Goal: Information Seeking & Learning: Learn about a topic

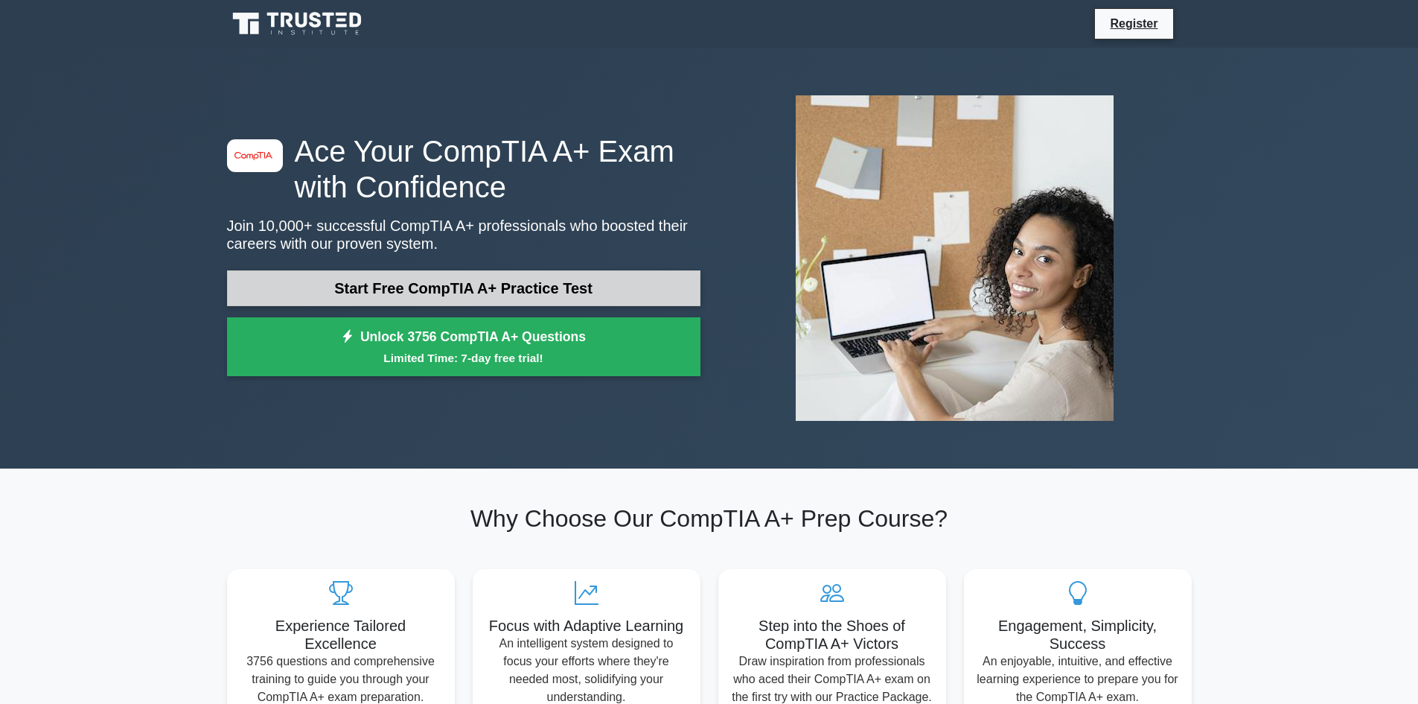
click at [442, 287] on link "Start Free CompTIA A+ Practice Test" at bounding box center [464, 288] width 474 height 36
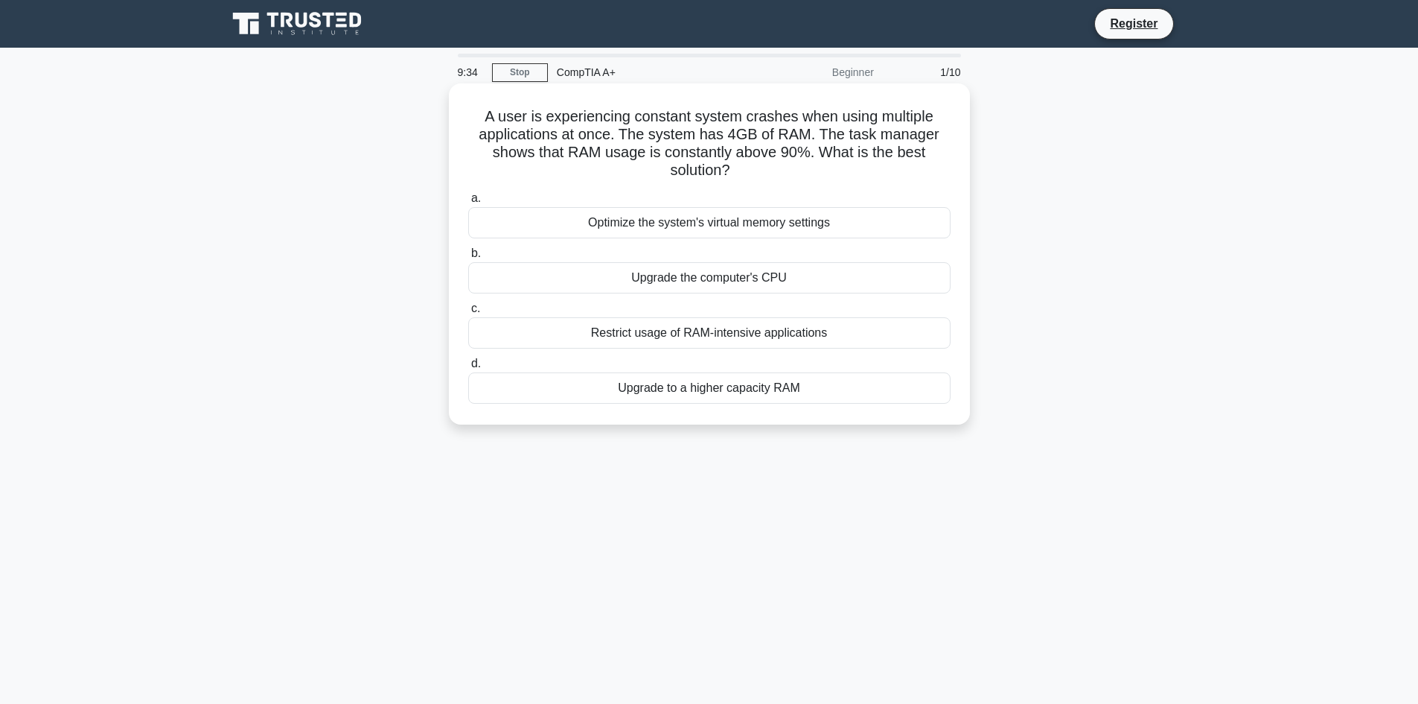
click at [837, 390] on div "Upgrade to a higher capacity RAM" at bounding box center [709, 387] width 482 height 31
click at [468, 369] on input "d. Upgrade to a higher capacity RAM" at bounding box center [468, 364] width 0 height 10
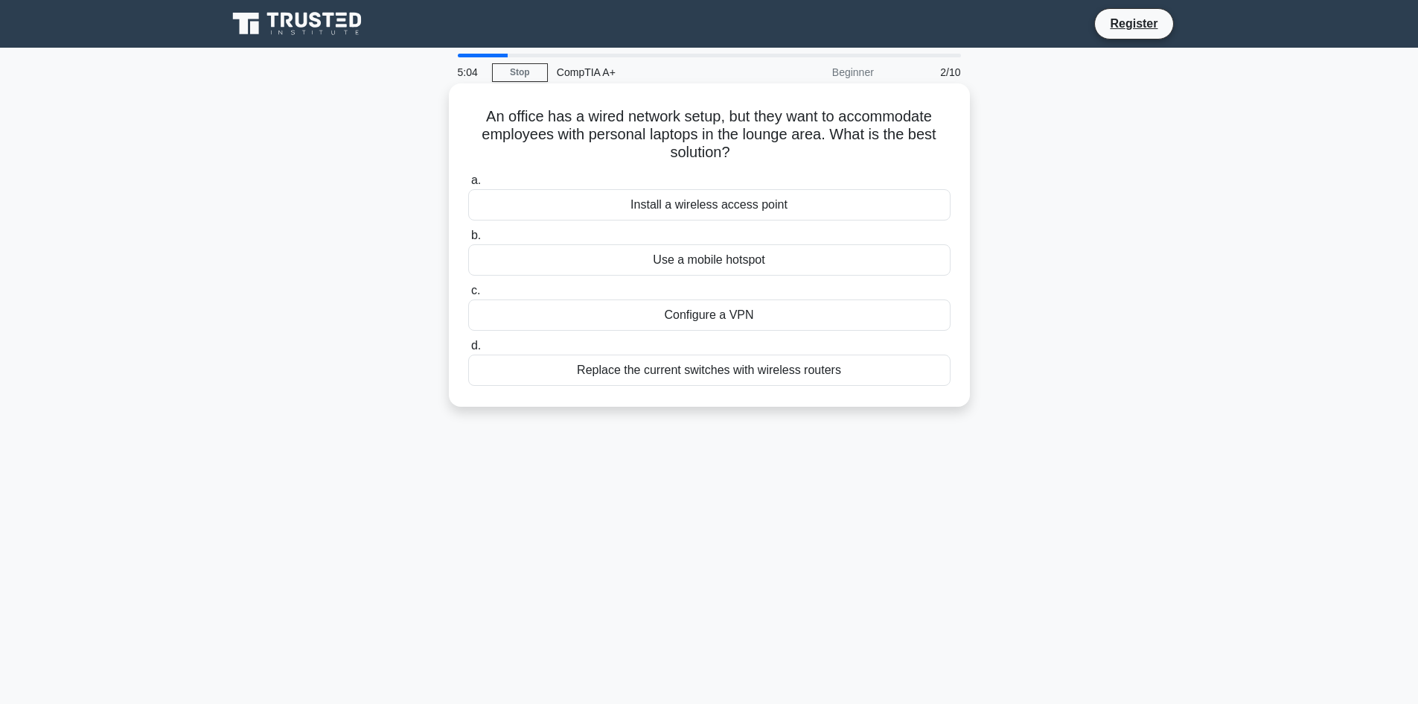
click at [631, 215] on div "Install a wireless access point" at bounding box center [709, 204] width 482 height 31
click at [468, 185] on input "a. Install a wireless access point" at bounding box center [468, 181] width 0 height 10
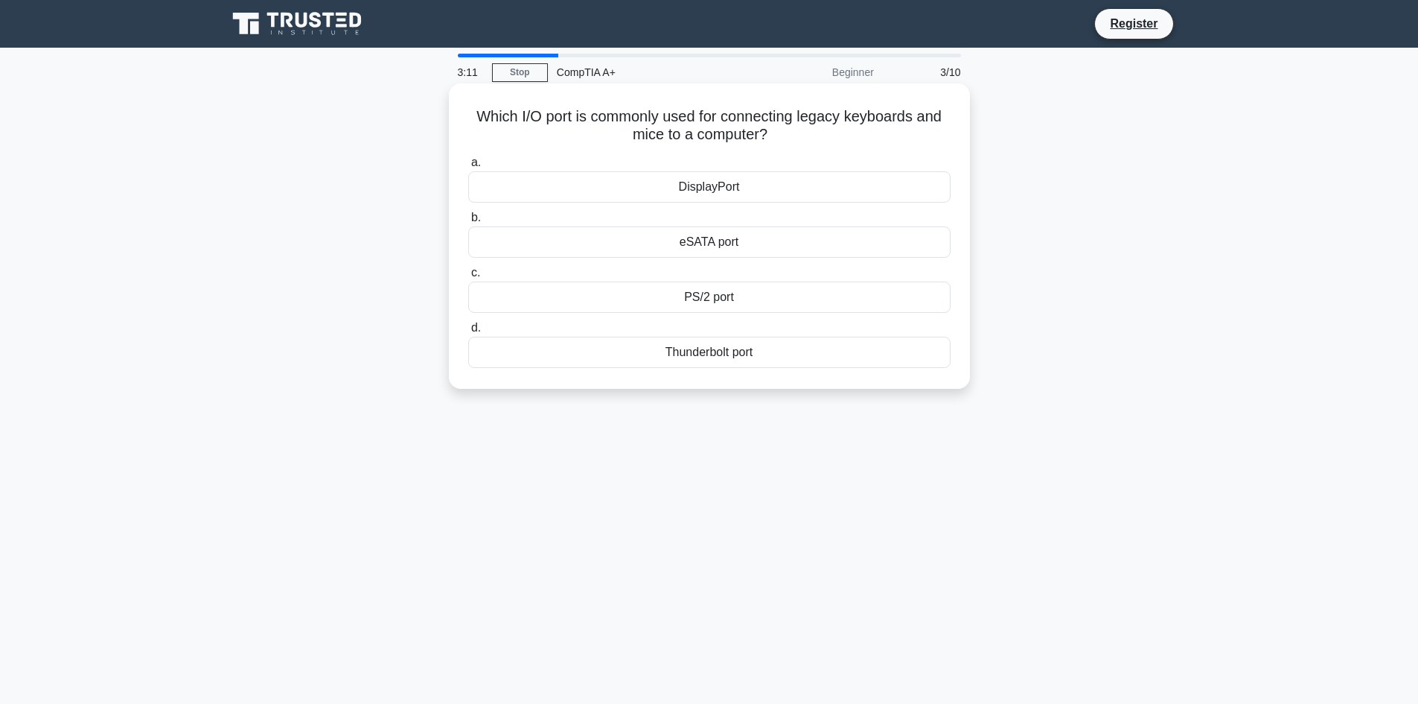
click at [780, 185] on div "DisplayPort" at bounding box center [709, 186] width 482 height 31
click at [468, 168] on input "a. DisplayPort" at bounding box center [468, 163] width 0 height 10
click at [771, 313] on div "Turn off display" at bounding box center [709, 296] width 482 height 31
click at [468, 278] on input "c. Turn off display" at bounding box center [468, 273] width 0 height 10
click at [779, 240] on div "Disk Cleanup" at bounding box center [709, 241] width 482 height 31
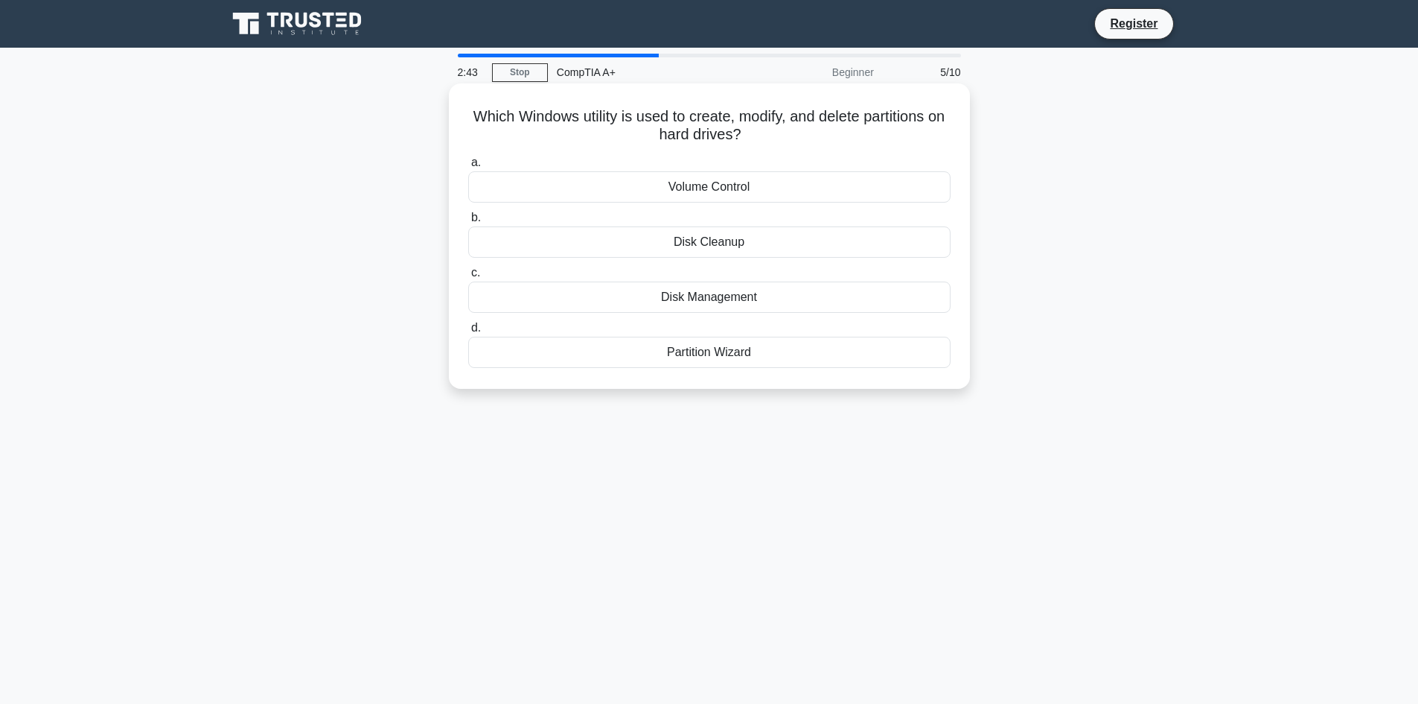
click at [468, 223] on input "b. Disk Cleanup" at bounding box center [468, 218] width 0 height 10
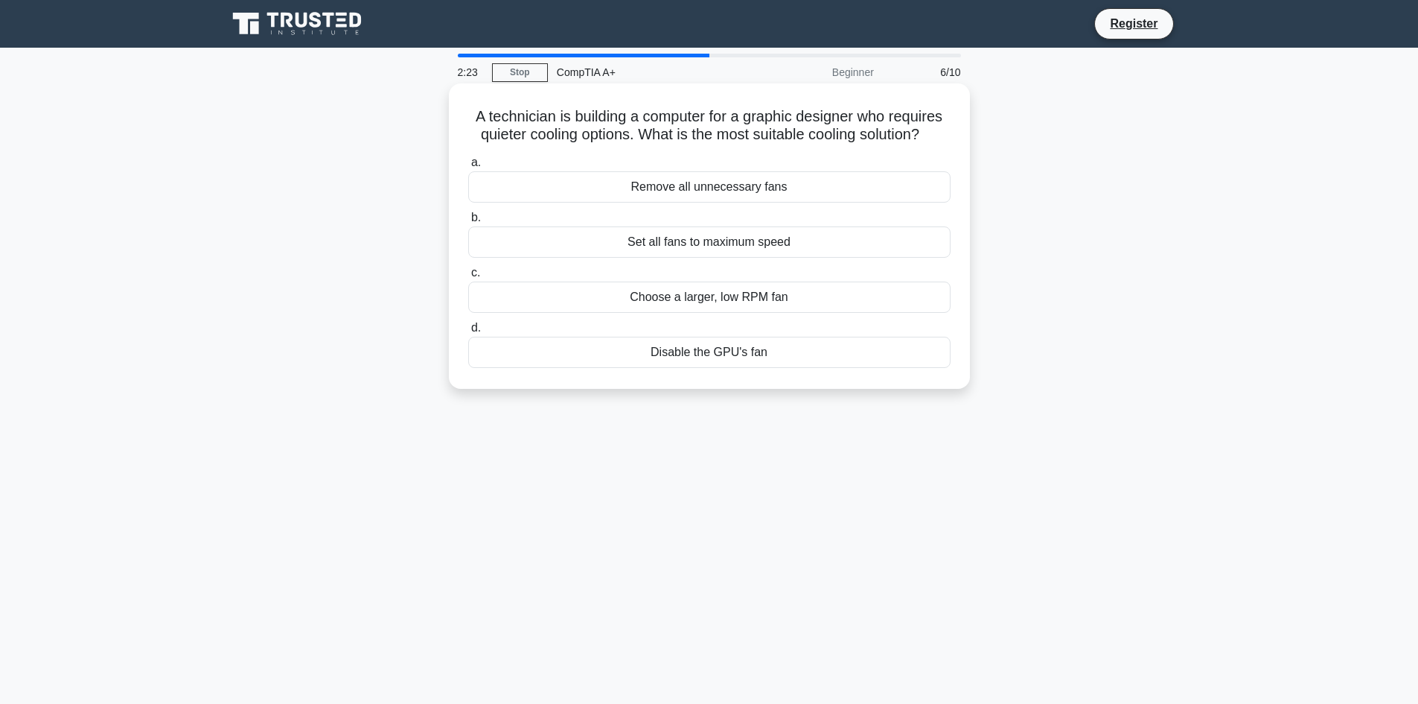
click at [573, 245] on div "Set all fans to maximum speed" at bounding box center [709, 241] width 482 height 31
click at [468, 223] on input "b. Set all fans to maximum speed" at bounding box center [468, 218] width 0 height 10
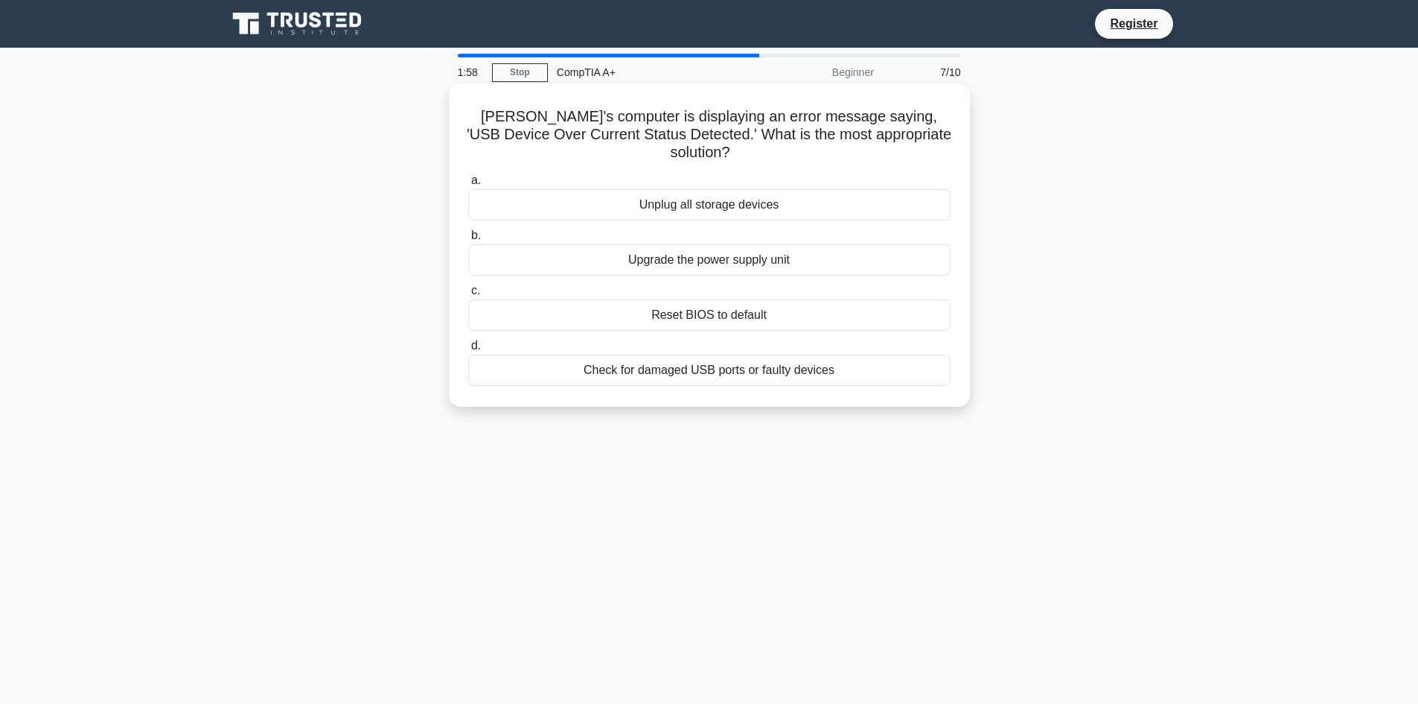
click at [743, 357] on div "Check for damaged USB ports or faulty devices" at bounding box center [709, 369] width 482 height 31
click at [468, 351] on input "d. Check for damaged USB ports or faulty devices" at bounding box center [468, 346] width 0 height 10
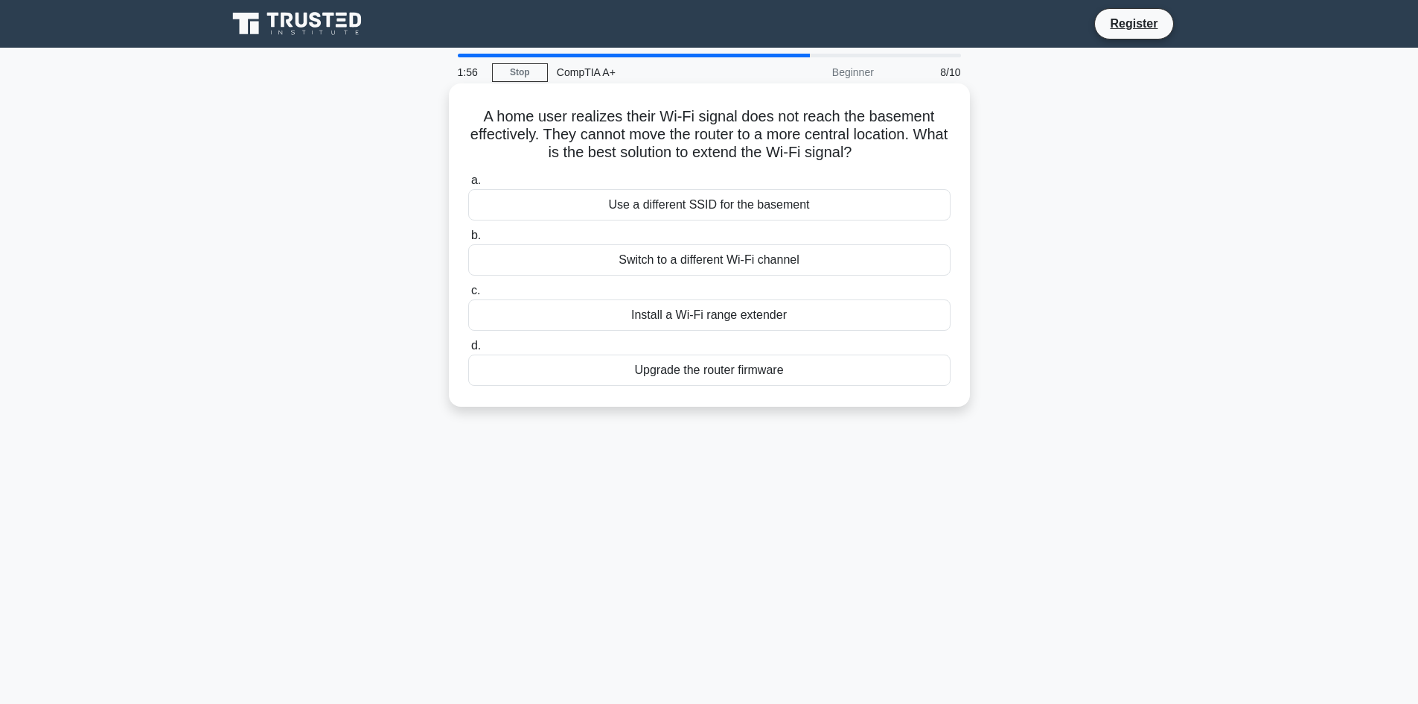
click at [746, 257] on div "Switch to a different Wi-Fi channel" at bounding box center [709, 259] width 482 height 31
click at [468, 241] on input "b. Switch to a different Wi-Fi channel" at bounding box center [468, 236] width 0 height 10
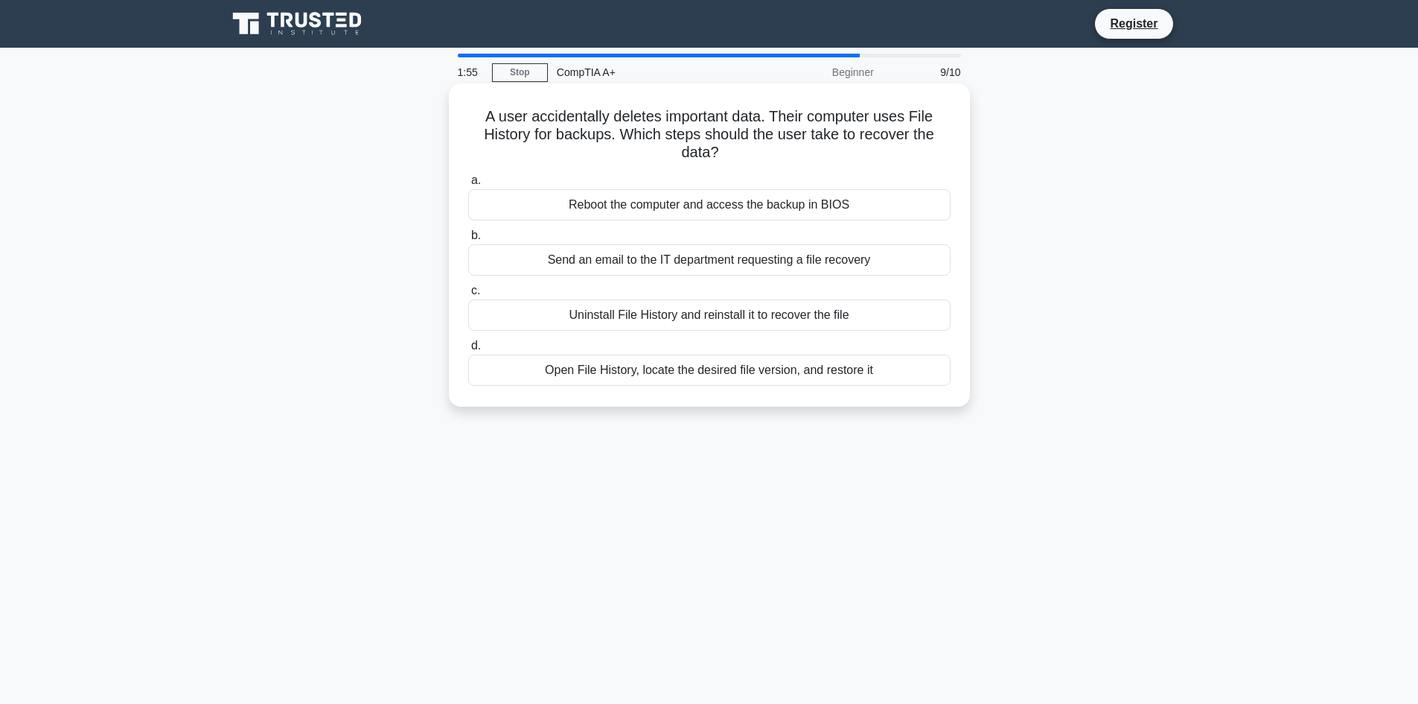
click at [812, 195] on div "Reboot the computer and access the backup in BIOS" at bounding box center [709, 204] width 482 height 31
click at [468, 185] on input "a. Reboot the computer and access the backup in BIOS" at bounding box center [468, 181] width 0 height 10
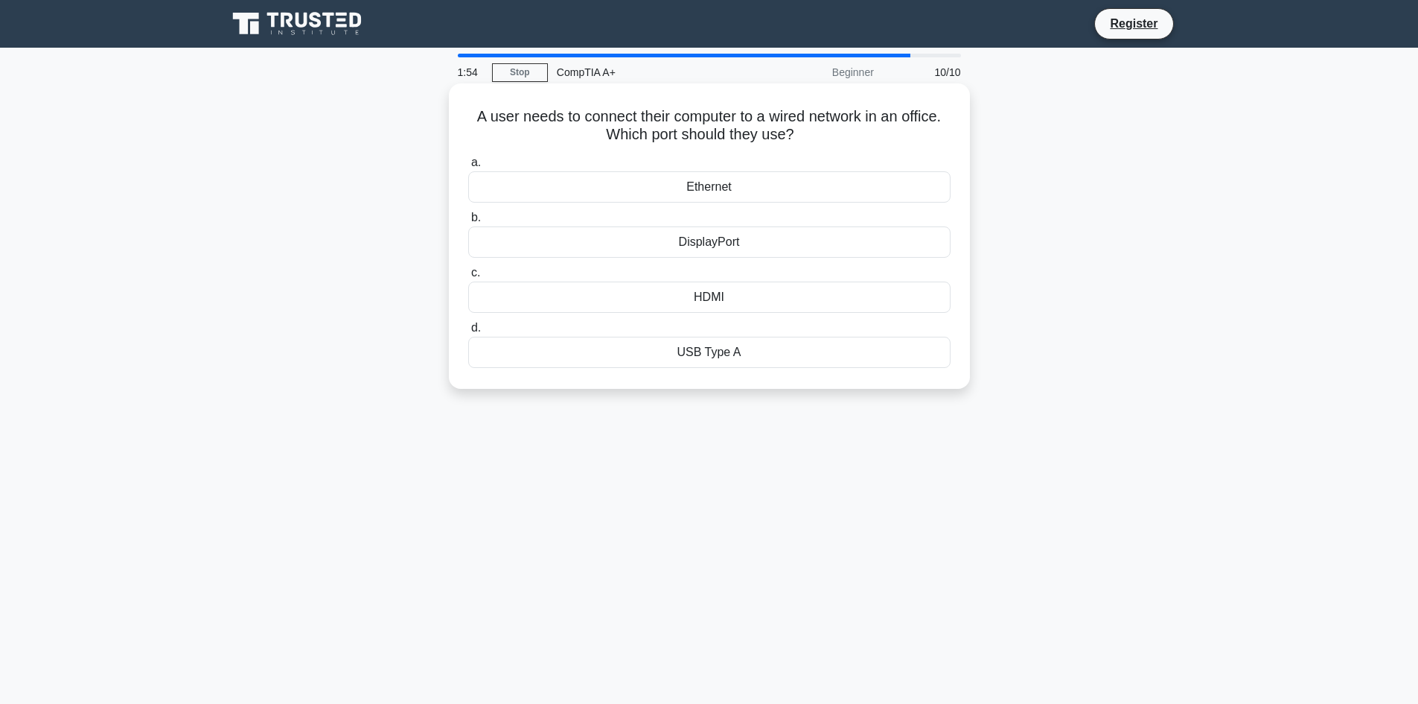
click at [748, 243] on div "DisplayPort" at bounding box center [709, 241] width 482 height 31
click at [468, 223] on input "b. DisplayPort" at bounding box center [468, 218] width 0 height 10
